Goal: Information Seeking & Learning: Learn about a topic

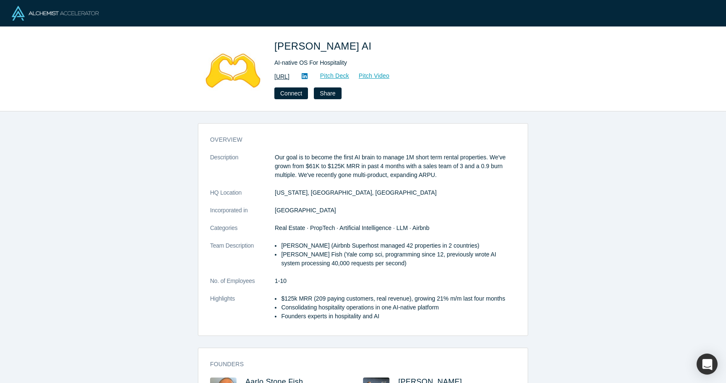
click at [289, 74] on link "[URL]" at bounding box center [281, 76] width 15 height 9
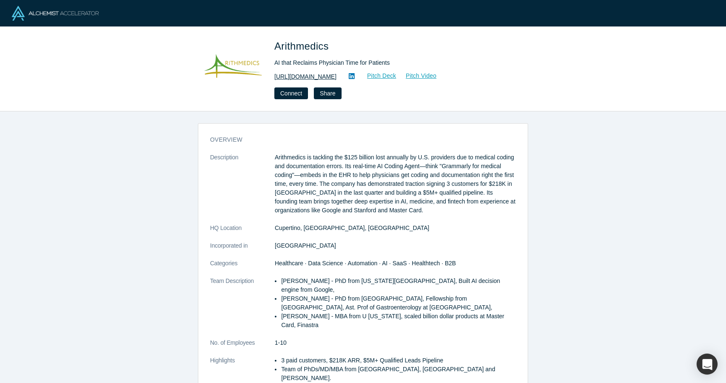
click at [289, 72] on link "[URL][DOMAIN_NAME]" at bounding box center [305, 76] width 62 height 9
